Goal: Task Accomplishment & Management: Manage account settings

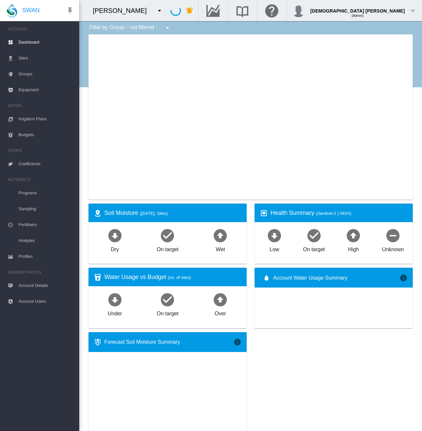
type input "**********"
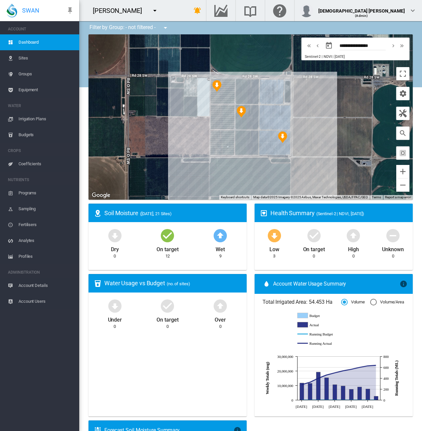
click at [151, 11] on md-icon "icon-menu-down" at bounding box center [155, 11] width 8 height 8
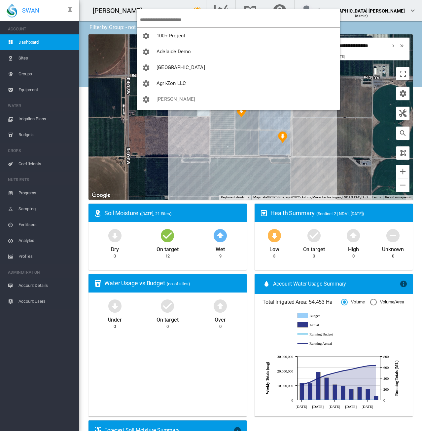
click at [171, 20] on input "search" at bounding box center [240, 20] width 200 height 16
type input "*"
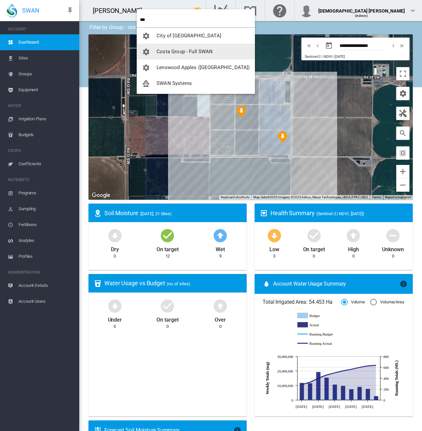
type input "***"
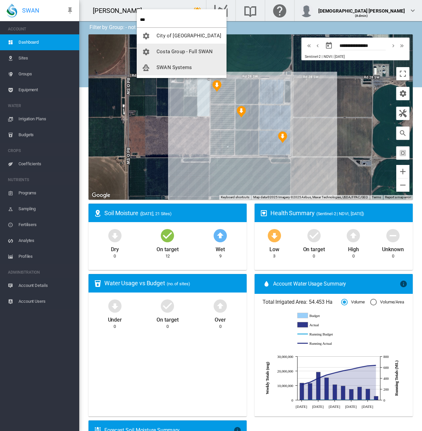
click at [163, 68] on span "SWAN Systems" at bounding box center [174, 67] width 35 height 6
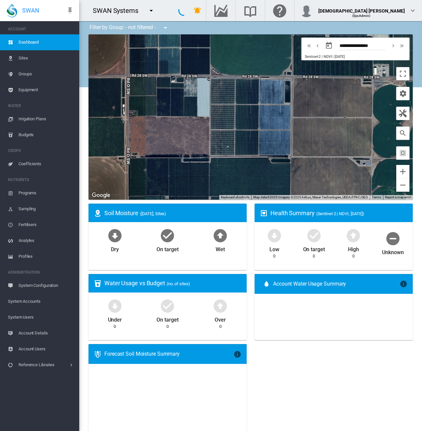
type input "**********"
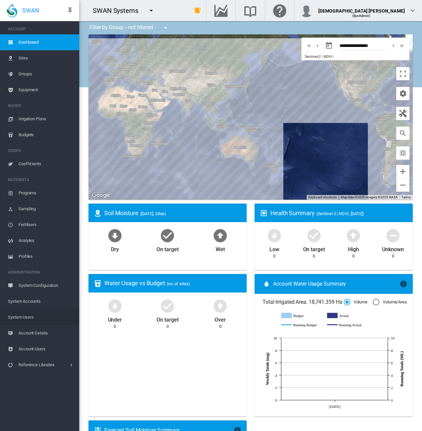
click at [35, 313] on span "System Users" at bounding box center [41, 317] width 66 height 16
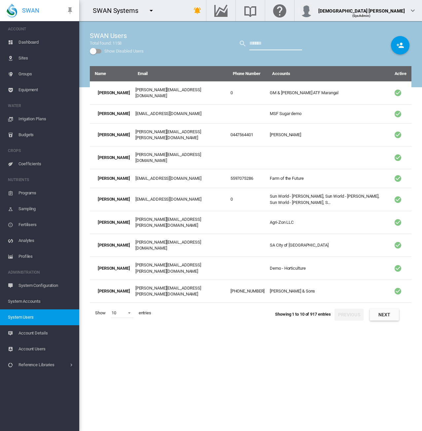
click at [265, 45] on input "text" at bounding box center [276, 43] width 53 height 13
type input "****"
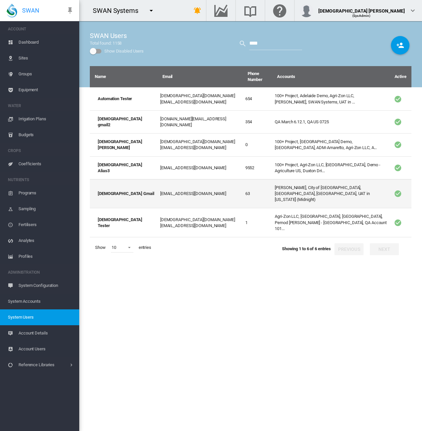
click at [280, 185] on td "[PERSON_NAME], City of [GEOGRAPHIC_DATA], [GEOGRAPHIC_DATA], [GEOGRAPHIC_DATA],…" at bounding box center [330, 193] width 117 height 29
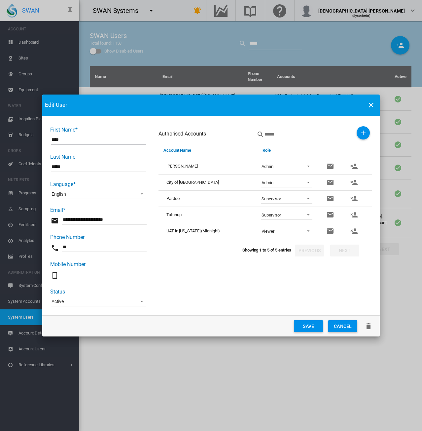
click at [307, 232] on span "First Name* ..." at bounding box center [307, 230] width 8 height 6
click at [273, 165] on div "Admin" at bounding box center [268, 168] width 12 height 6
click at [355, 164] on md-icon "icon-account-remove" at bounding box center [354, 166] width 8 height 8
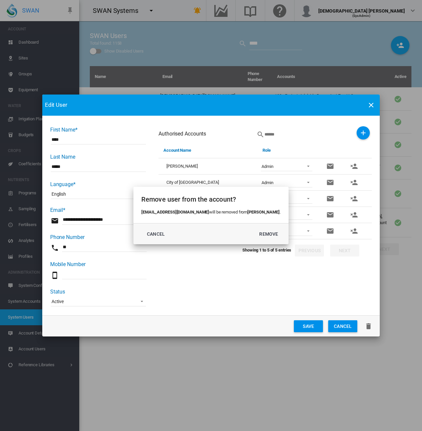
click at [355, 164] on div "Remove user from the account? [EMAIL_ADDRESS][DOMAIN_NAME] will be removed from…" at bounding box center [211, 215] width 422 height 431
click at [262, 234] on button "REMOVE" at bounding box center [269, 234] width 29 height 12
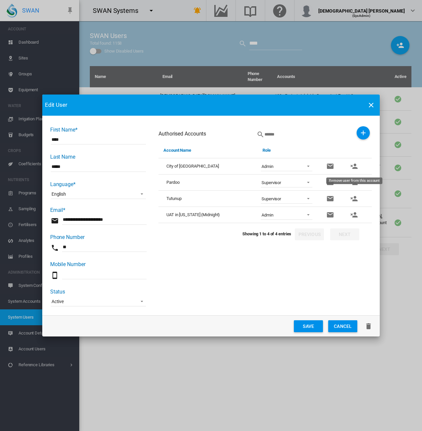
click at [354, 166] on md-icon "icon-account-remove" at bounding box center [354, 166] width 8 height 8
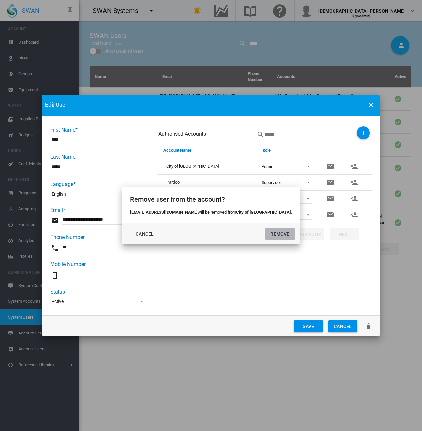
click at [270, 236] on button "REMOVE" at bounding box center [280, 234] width 29 height 12
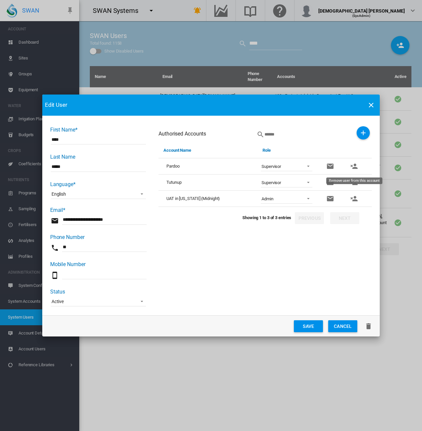
click at [360, 163] on button "Remove user from this account" at bounding box center [354, 166] width 13 height 13
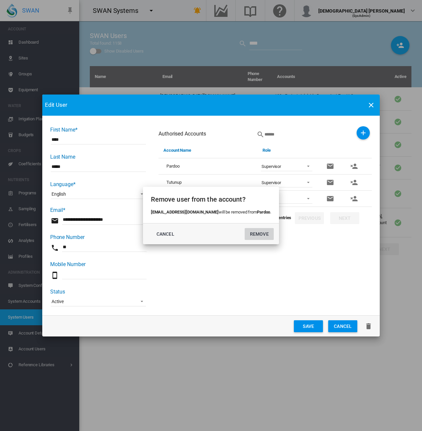
click at [246, 237] on button "REMOVE" at bounding box center [259, 234] width 29 height 12
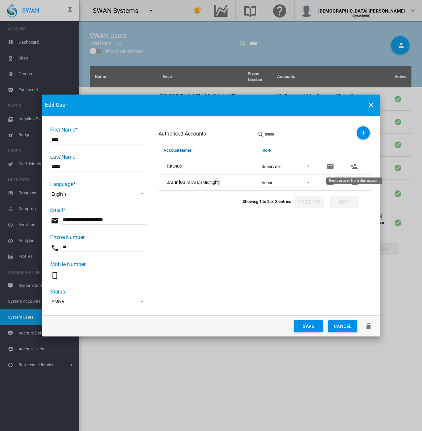
click at [356, 166] on md-icon "icon-account-remove" at bounding box center [354, 166] width 8 height 8
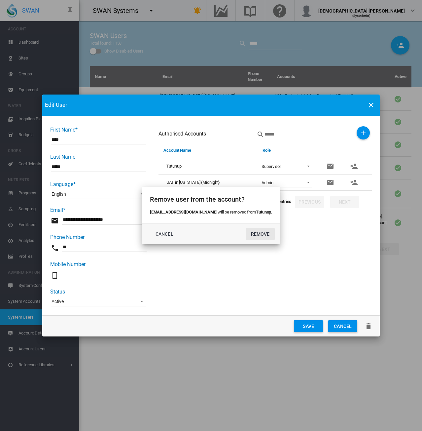
click at [253, 234] on button "REMOVE" at bounding box center [260, 234] width 29 height 12
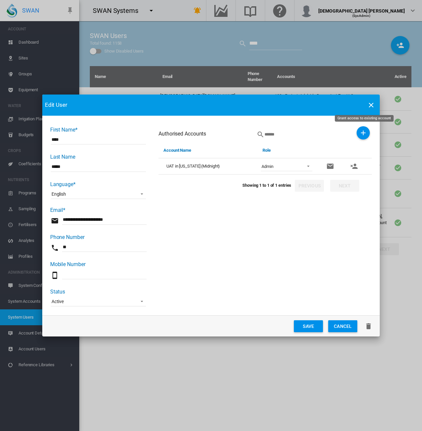
click at [362, 134] on md-icon "icon-plus" at bounding box center [364, 133] width 8 height 8
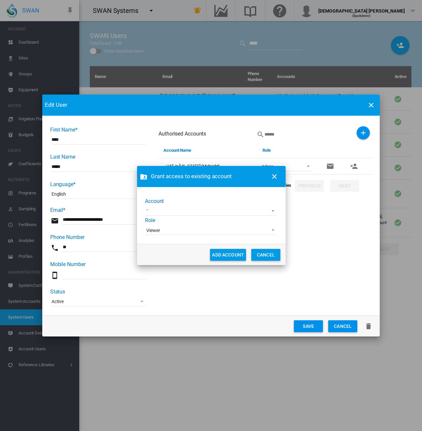
click at [184, 211] on md-select "100+ Project [GEOGRAPHIC_DATA] Demo [GEOGRAPHIC_DATA] Advanced Viticulture AgLo…" at bounding box center [212, 211] width 132 height 10
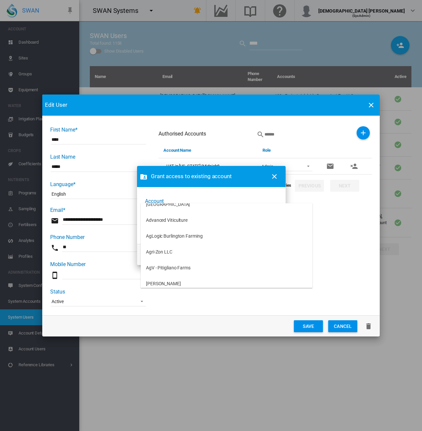
scroll to position [66, 0]
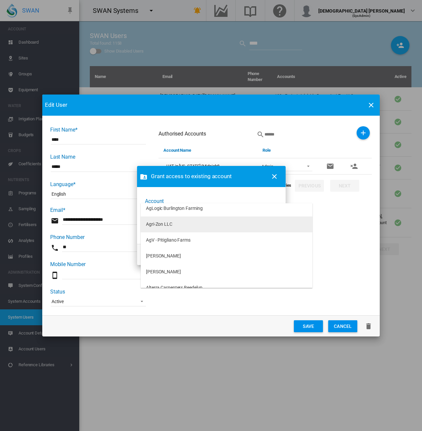
click at [169, 226] on div "Agri-Zon LLC" at bounding box center [159, 224] width 26 height 7
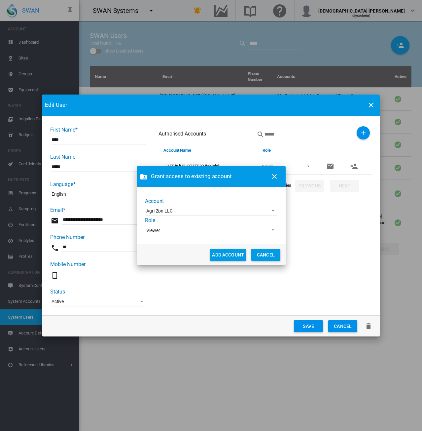
click at [166, 232] on span "Viewer" at bounding box center [206, 230] width 120 height 7
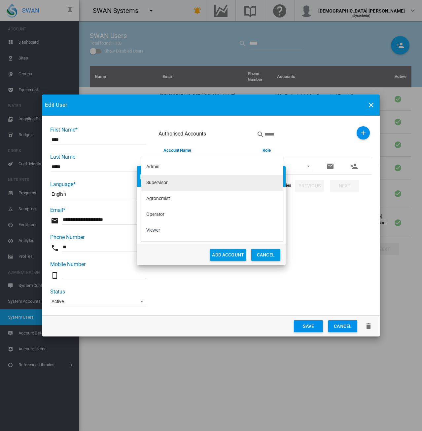
click at [165, 182] on div "Supervisor" at bounding box center [156, 182] width 21 height 7
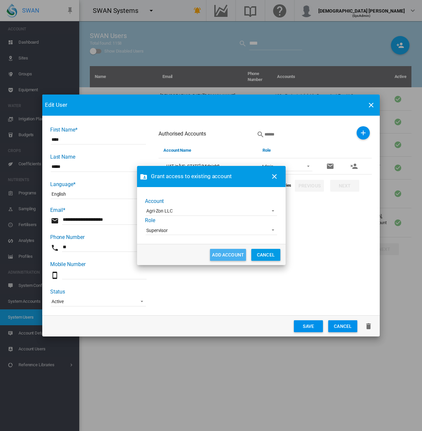
click at [218, 254] on button "ADD ACCOUNT" at bounding box center [228, 255] width 36 height 12
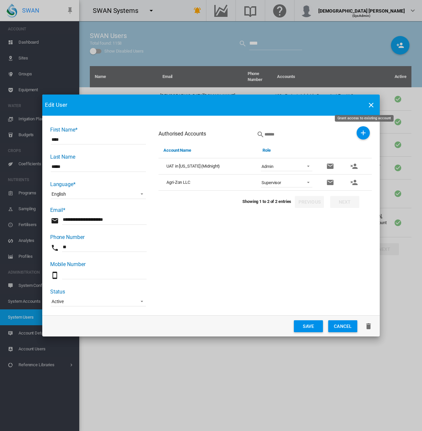
click at [361, 135] on md-icon "icon-plus" at bounding box center [364, 133] width 8 height 8
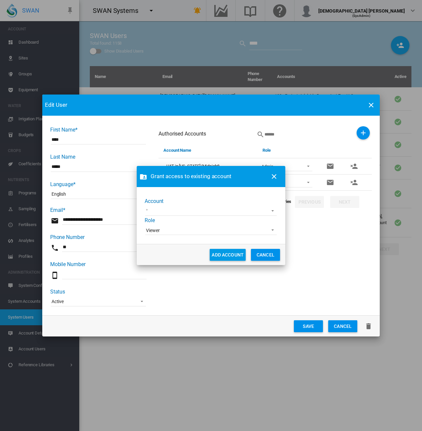
click at [173, 211] on md-select "100+ Project [GEOGRAPHIC_DATA] Demo [GEOGRAPHIC_DATA] Advanced Viticulture AgLo…" at bounding box center [211, 211] width 132 height 10
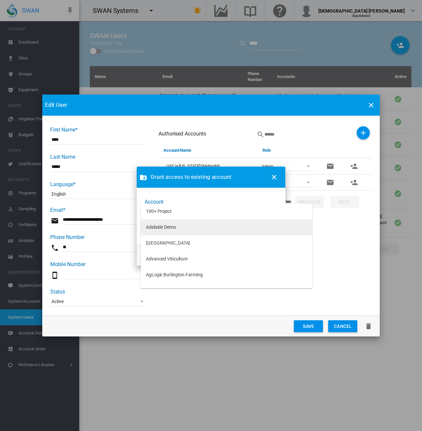
click at [171, 229] on div "Adelaide Demo" at bounding box center [161, 227] width 30 height 7
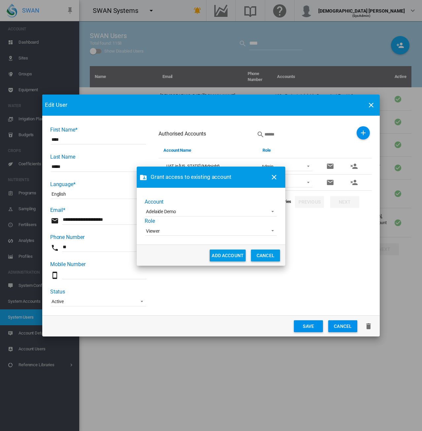
click at [158, 230] on div "Viewer" at bounding box center [153, 230] width 14 height 5
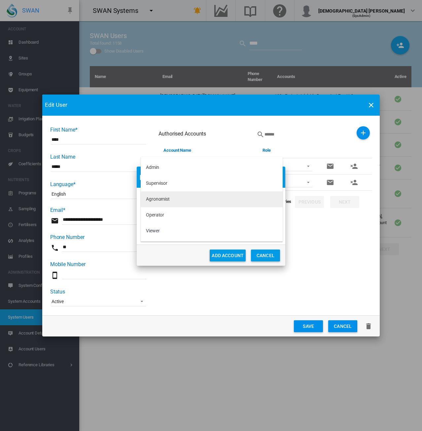
click at [151, 201] on div "Agronomist" at bounding box center [158, 199] width 24 height 7
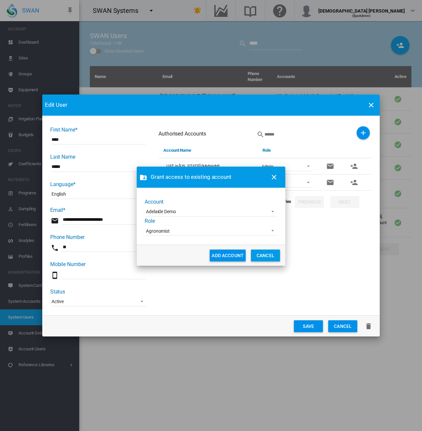
click at [217, 257] on button "ADD ACCOUNT" at bounding box center [228, 256] width 36 height 12
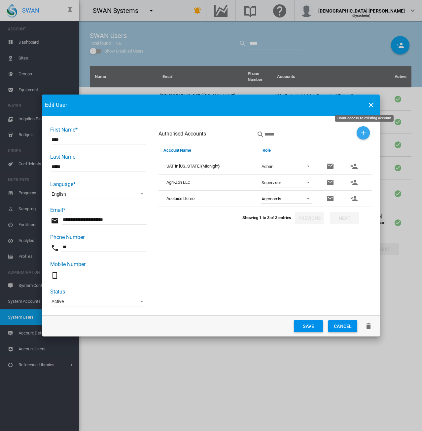
click at [363, 132] on md-icon "icon-plus" at bounding box center [364, 133] width 8 height 8
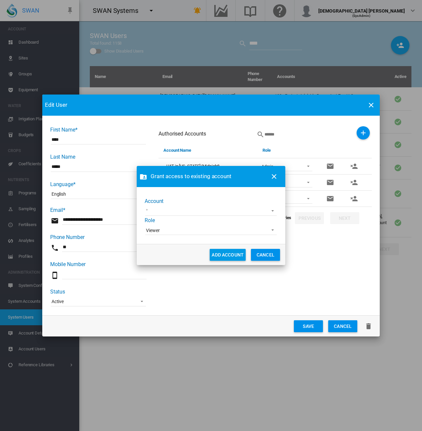
click at [180, 210] on md-select "100+ Project [GEOGRAPHIC_DATA] Advanced Viticulture AgLogic Burlington Farming …" at bounding box center [211, 211] width 132 height 10
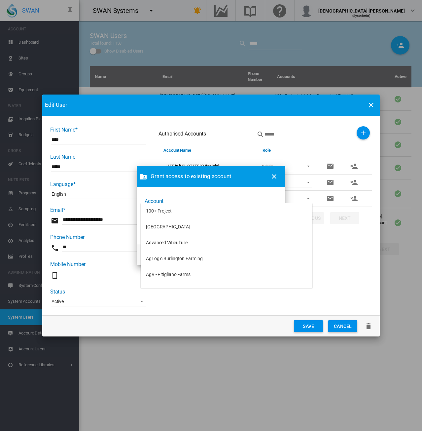
click at [219, 192] on md-backdrop at bounding box center [211, 215] width 422 height 431
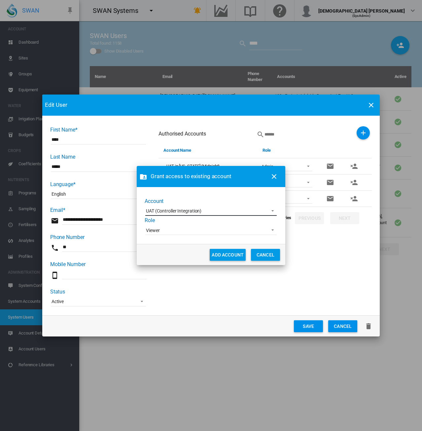
click at [186, 212] on div "UAT (Controller Integration)" at bounding box center [174, 210] width 56 height 5
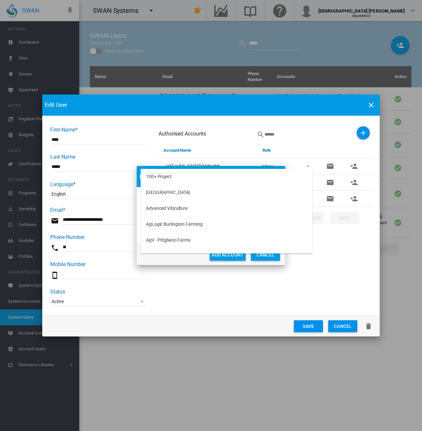
scroll to position [3996, 0]
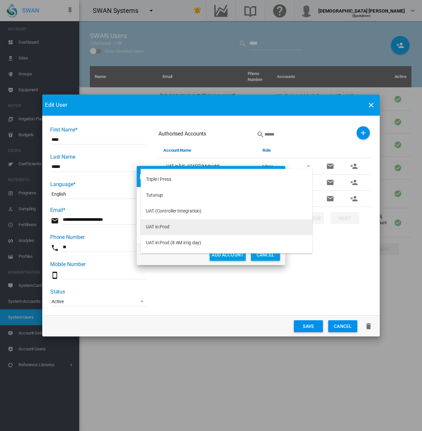
click at [165, 230] on div "UAT in Prod" at bounding box center [157, 227] width 23 height 7
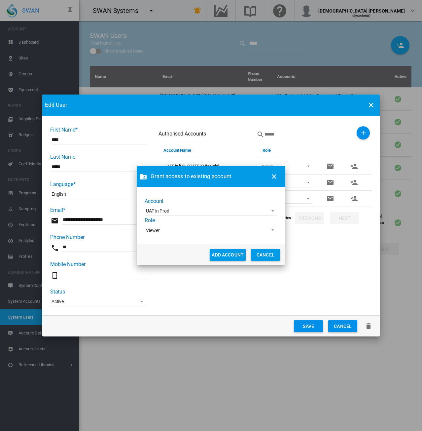
click at [214, 231] on span "Viewer" at bounding box center [206, 230] width 120 height 7
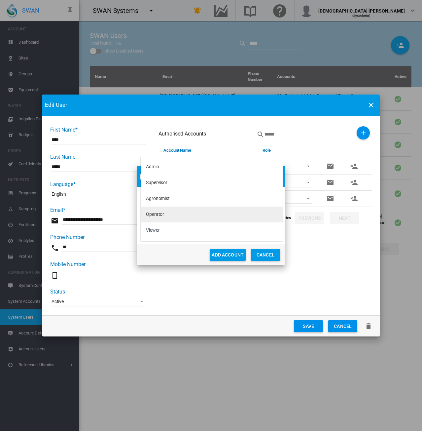
click at [160, 214] on div "Operator" at bounding box center [155, 214] width 18 height 7
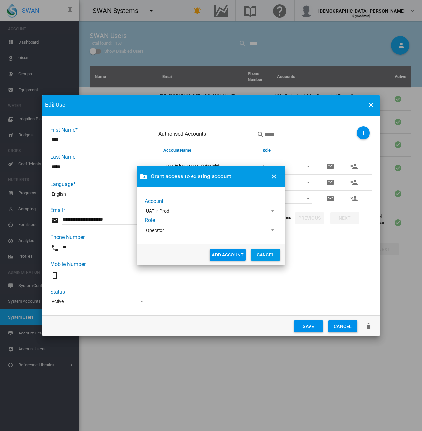
click at [223, 259] on button "ADD ACCOUNT" at bounding box center [228, 255] width 36 height 12
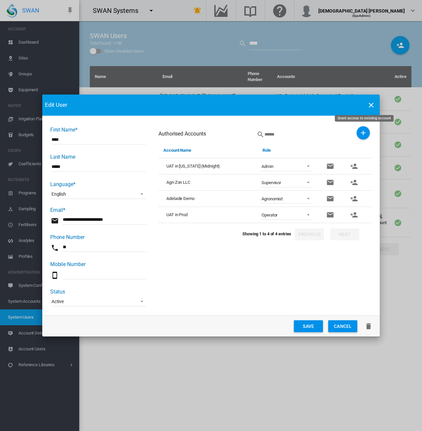
click at [368, 133] on button "Grant access to existing account" at bounding box center [363, 132] width 13 height 13
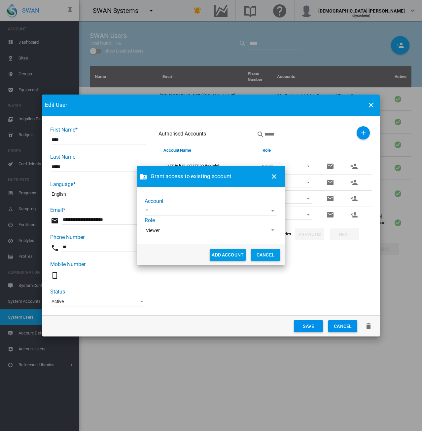
click at [150, 216] on md-select "100+ Project [GEOGRAPHIC_DATA] Advanced Viticulture AgLogic Burlington Farming …" at bounding box center [211, 211] width 132 height 10
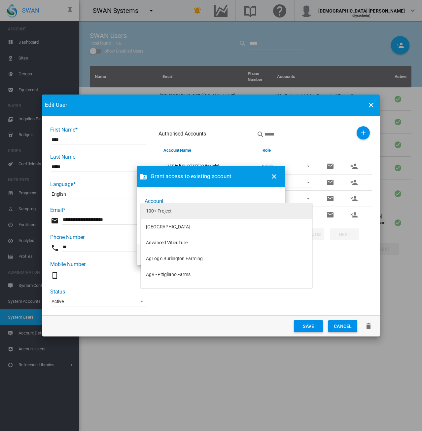
click at [153, 215] on md-option "100+ Project" at bounding box center [227, 211] width 172 height 16
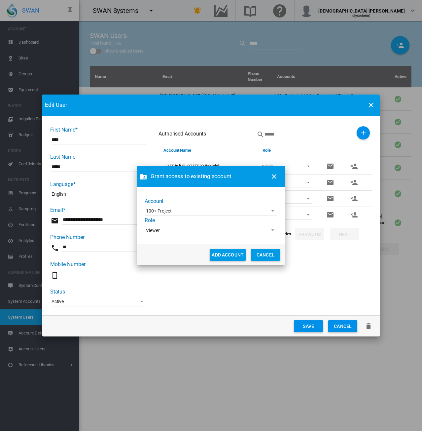
click at [213, 229] on span "Viewer" at bounding box center [206, 230] width 120 height 7
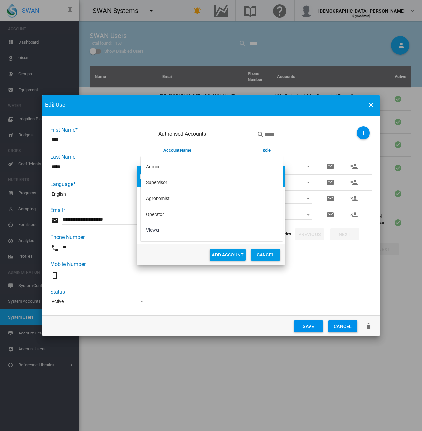
click at [174, 252] on md-backdrop at bounding box center [211, 215] width 422 height 431
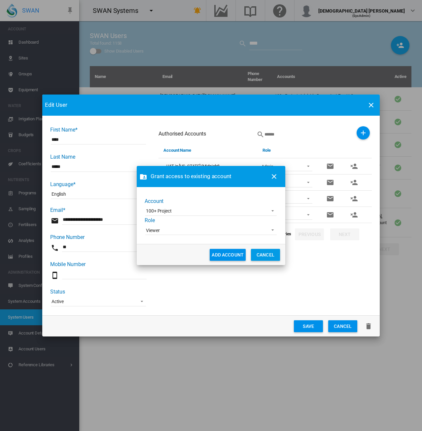
click at [221, 253] on button "ADD ACCOUNT" at bounding box center [228, 255] width 36 height 12
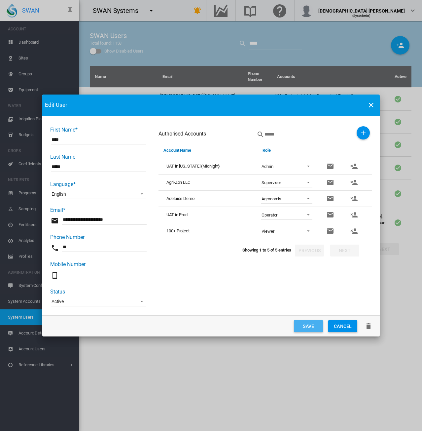
click at [303, 330] on button "Save" at bounding box center [308, 326] width 29 height 12
